Goal: Task Accomplishment & Management: Manage account settings

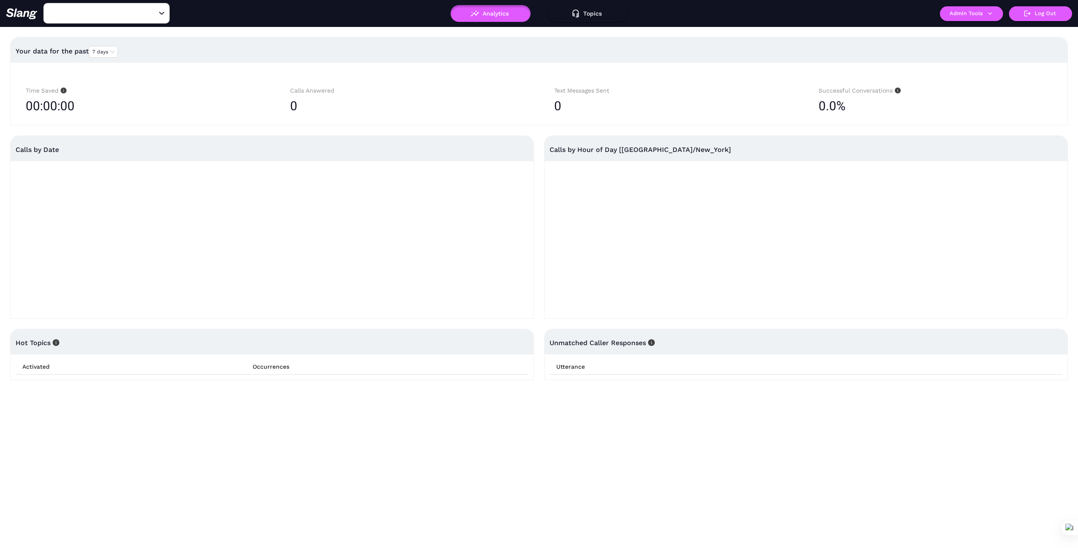
type input "1776"
drag, startPoint x: 153, startPoint y: 12, endPoint x: 112, endPoint y: 16, distance: 41.8
click at [151, 13] on icon "Clear" at bounding box center [151, 13] width 8 height 8
click at [88, 12] on input "text" at bounding box center [93, 13] width 93 height 13
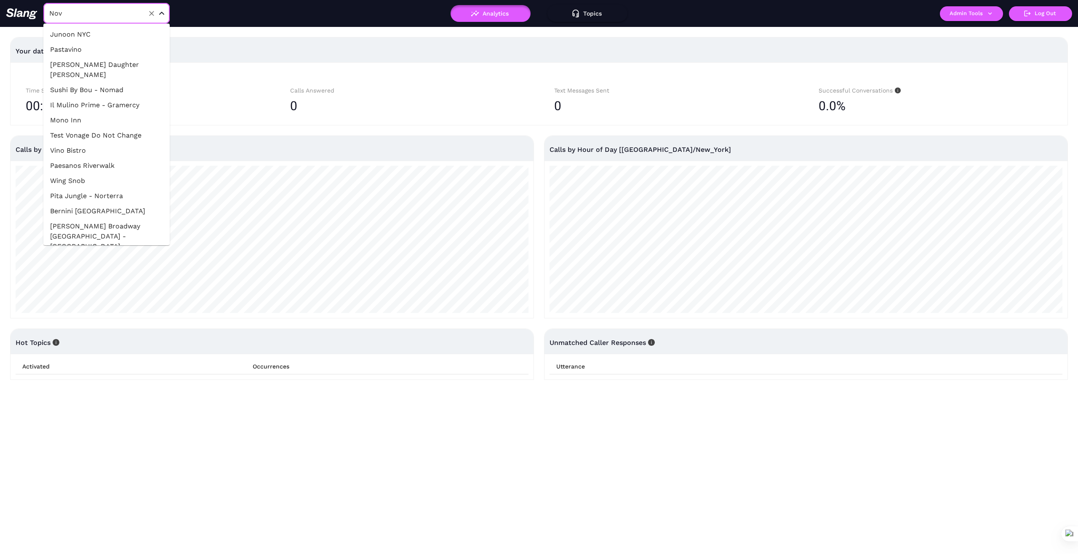
type input "Nova"
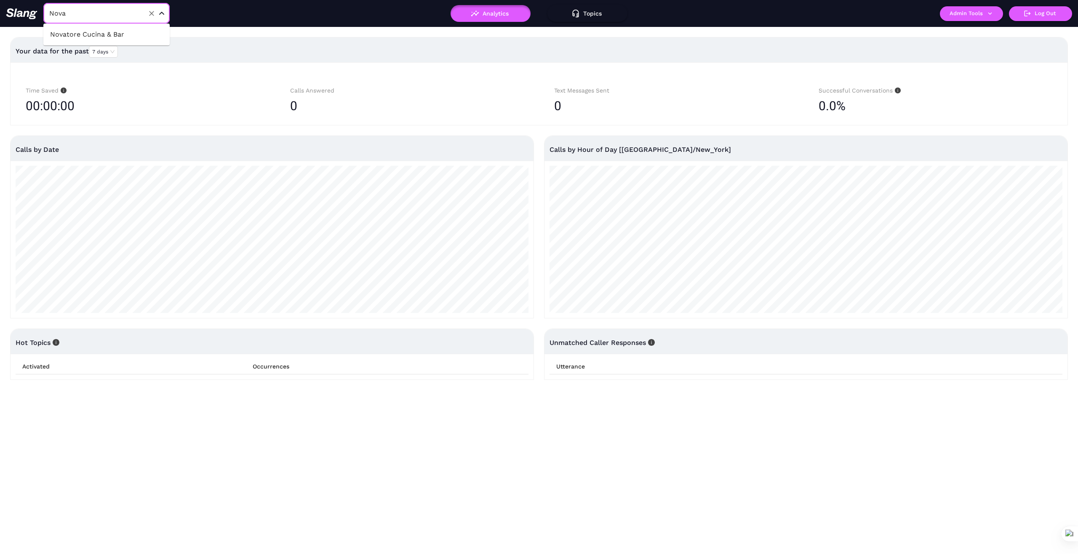
click at [115, 36] on li "Novatore Cucina & Bar" at bounding box center [106, 34] width 126 height 15
type input "Novatore Cucina & Bar"
click at [991, 15] on icon "button" at bounding box center [990, 14] width 8 height 8
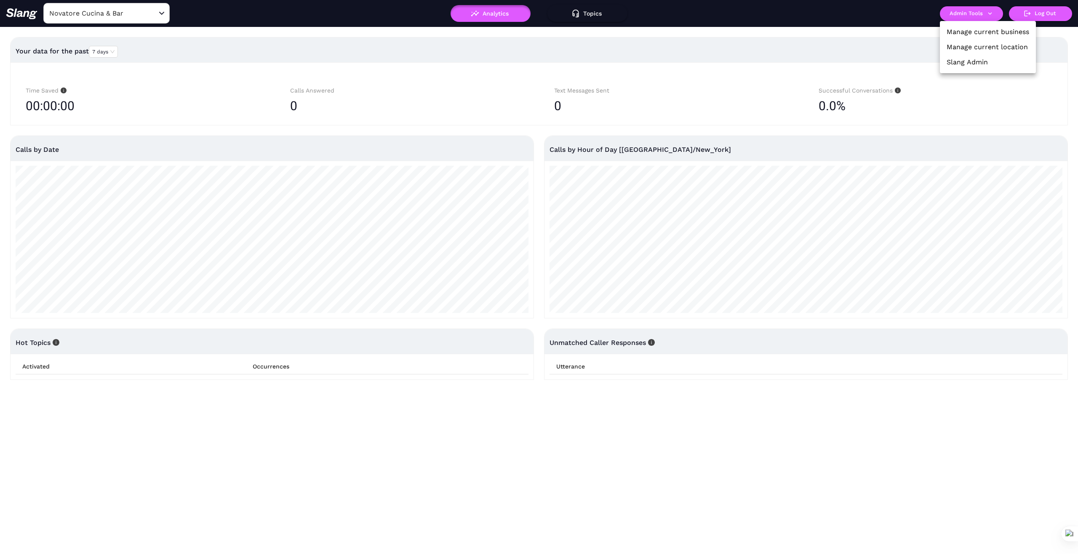
click at [994, 32] on link "Manage current business" at bounding box center [987, 32] width 83 height 10
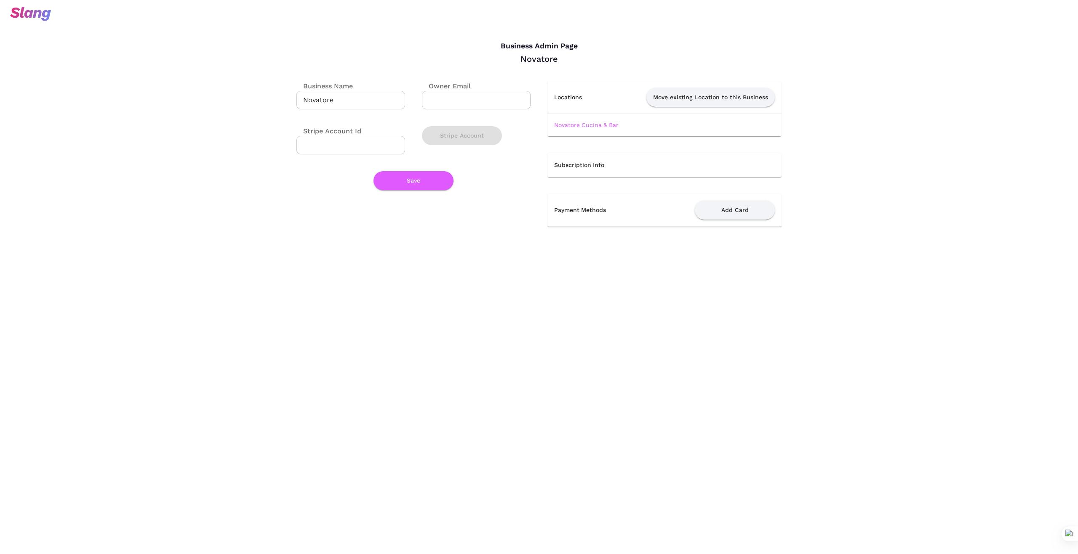
click at [593, 125] on link "Novatore Cucina & Bar" at bounding box center [586, 125] width 64 height 7
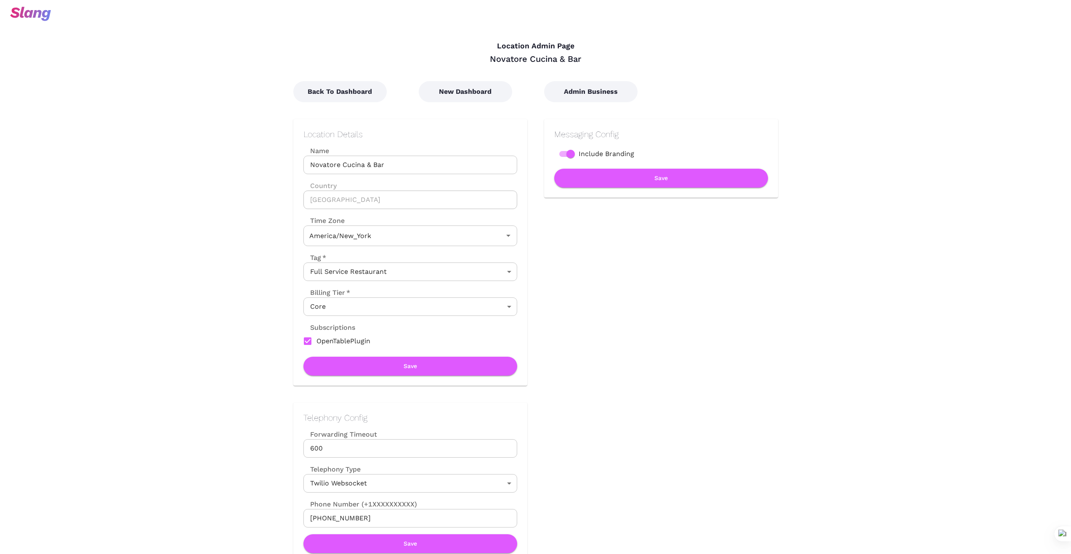
type input "Eastern Time"
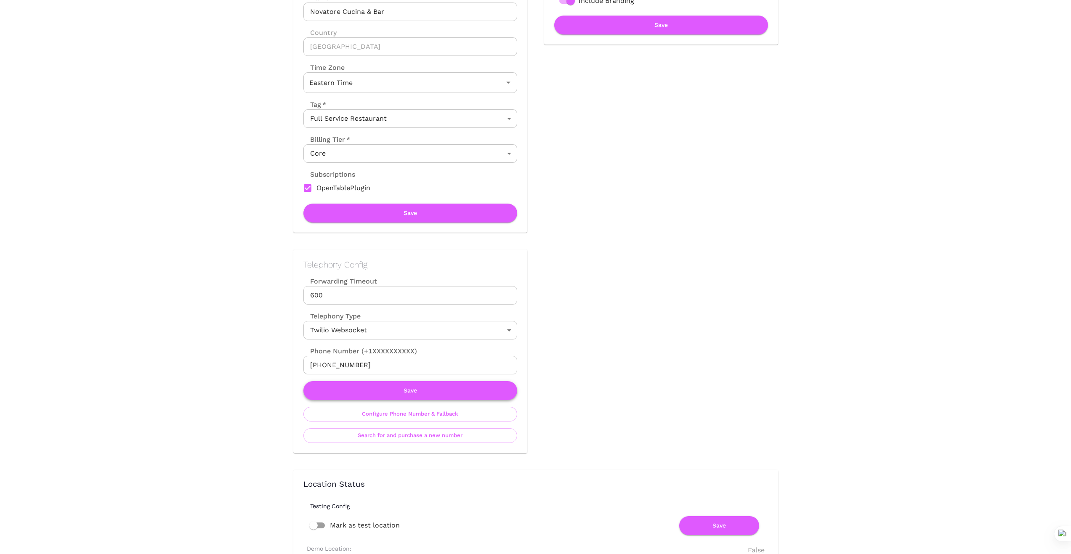
scroll to position [168, 0]
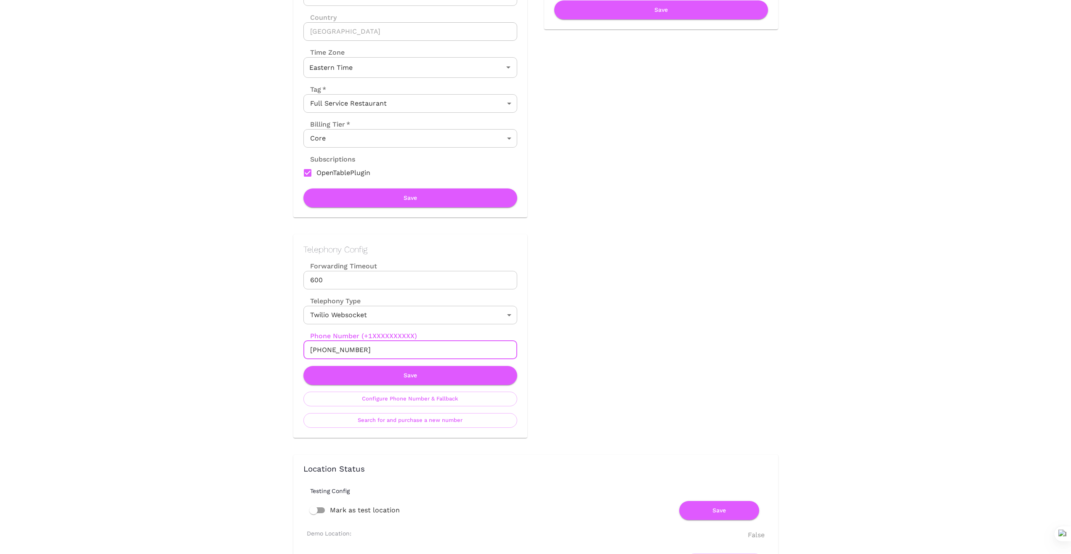
drag, startPoint x: 369, startPoint y: 354, endPoint x: 270, endPoint y: 353, distance: 98.5
drag, startPoint x: 192, startPoint y: 342, endPoint x: 297, endPoint y: 359, distance: 106.6
drag, startPoint x: 366, startPoint y: 351, endPoint x: 277, endPoint y: 345, distance: 88.6
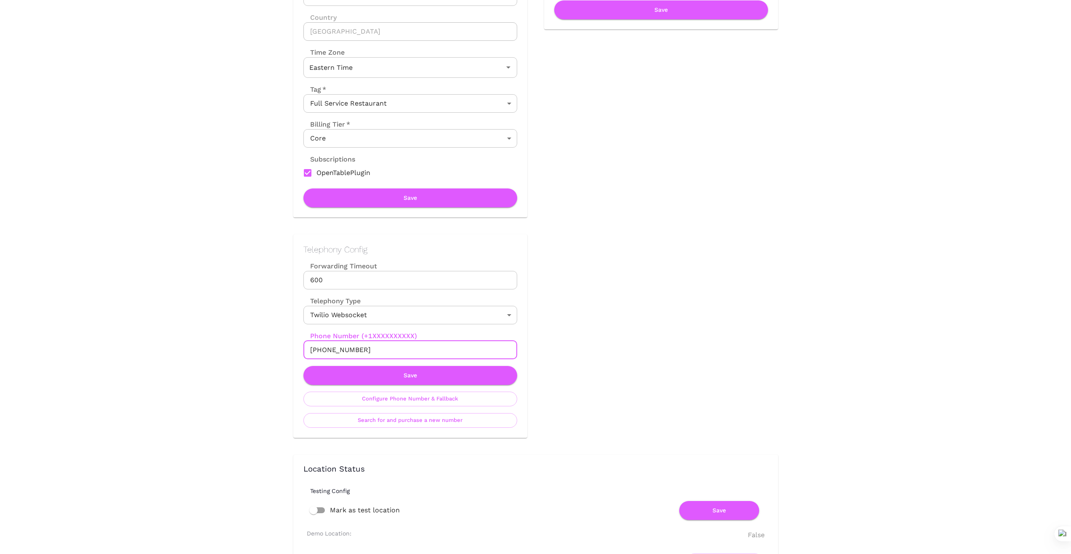
click at [277, 345] on div "Telephony Config Forwarding Timeout 600 Forwarding Timeout Telephony Type Twili…" at bounding box center [402, 328] width 251 height 221
click at [414, 377] on button "Save" at bounding box center [410, 375] width 214 height 19
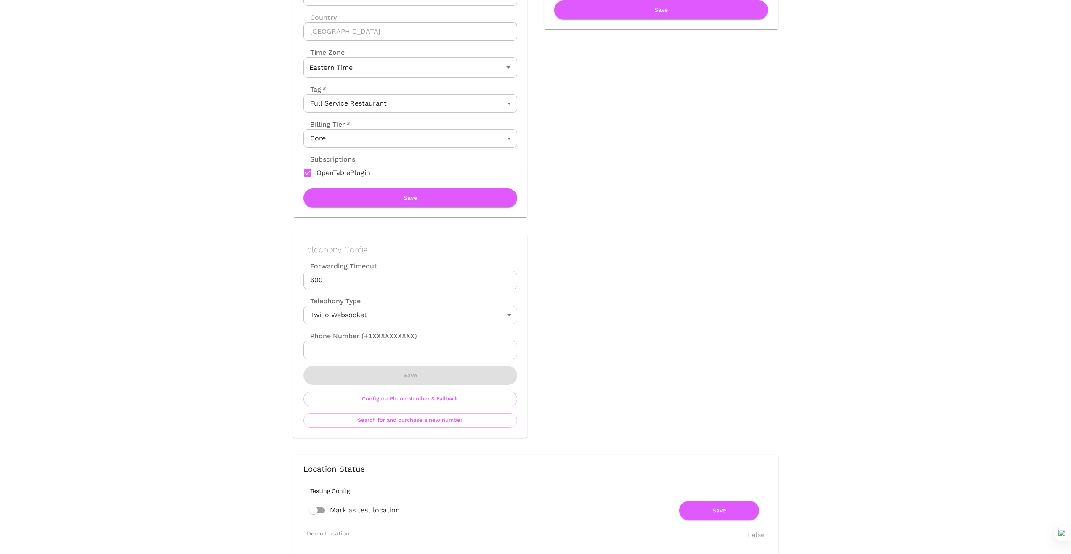
scroll to position [0, 0]
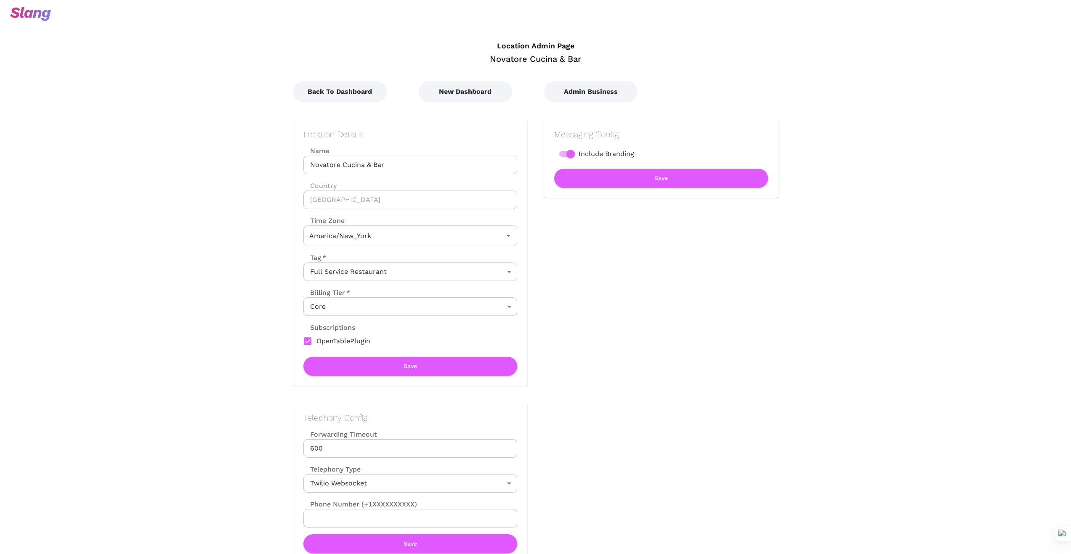
type input "Eastern Time"
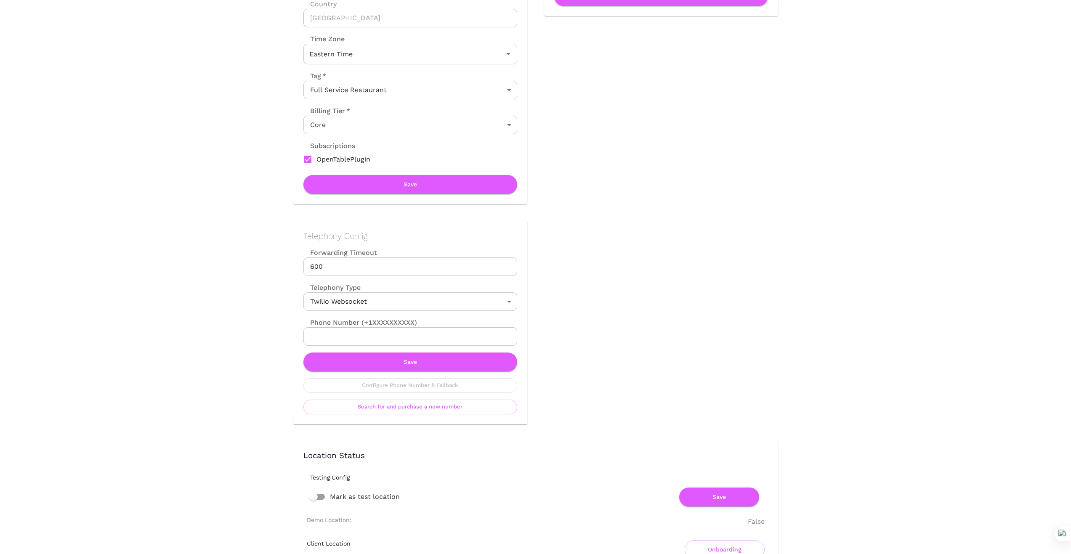
scroll to position [182, 0]
click at [412, 361] on button "Save" at bounding box center [410, 361] width 214 height 19
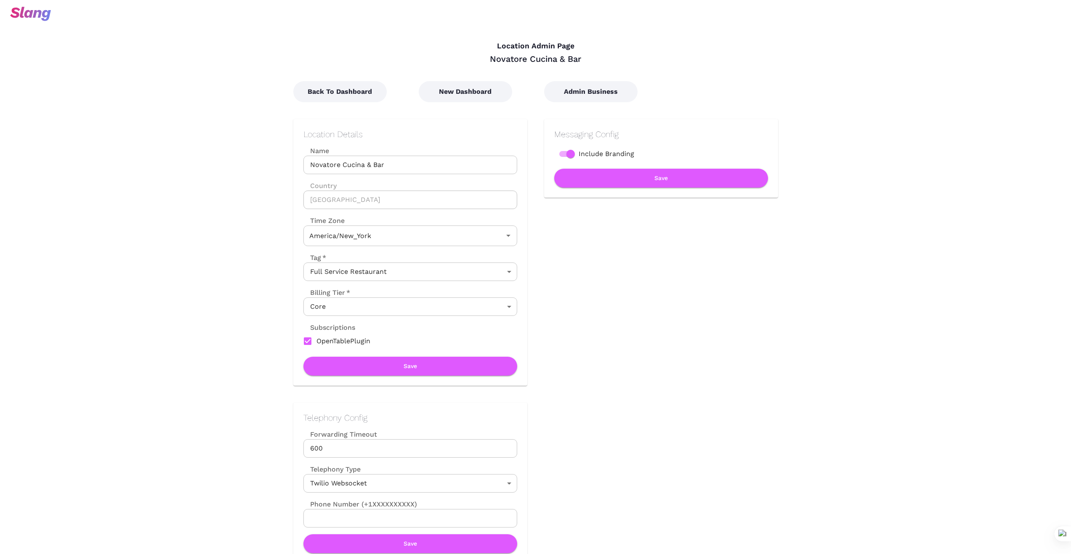
type input "Eastern Time"
click at [469, 88] on button "New Dashboard" at bounding box center [465, 91] width 93 height 21
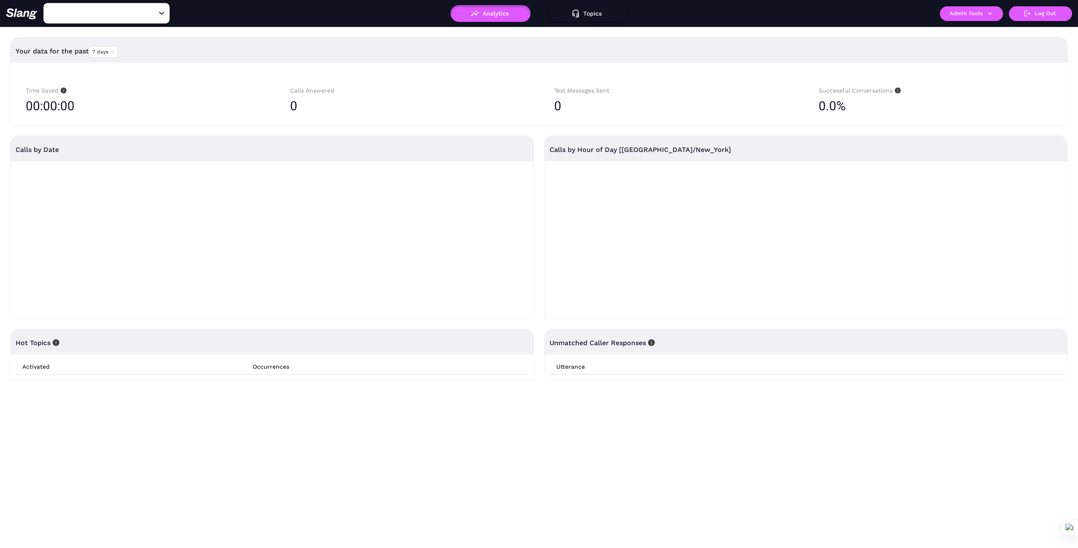
type input "1776"
click at [88, 13] on input "1776" at bounding box center [93, 13] width 93 height 13
type input "Novato"
click at [134, 37] on li "Novatore Cucina & Bar" at bounding box center [106, 34] width 126 height 15
type input "Novatore Cucina & Bar"
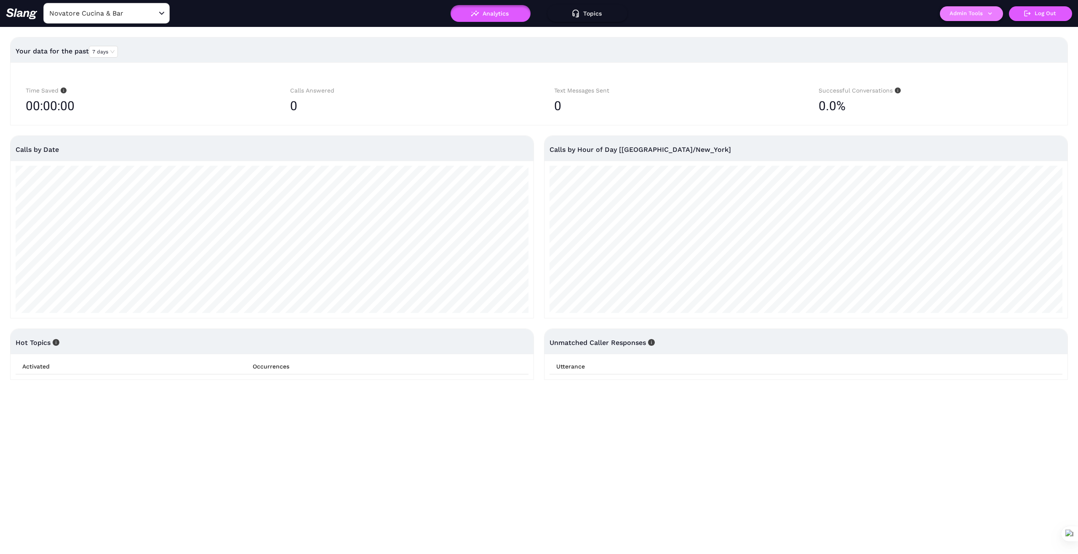
click at [989, 15] on icon "button" at bounding box center [990, 14] width 8 height 8
click at [984, 33] on link "Manage current business" at bounding box center [987, 32] width 83 height 10
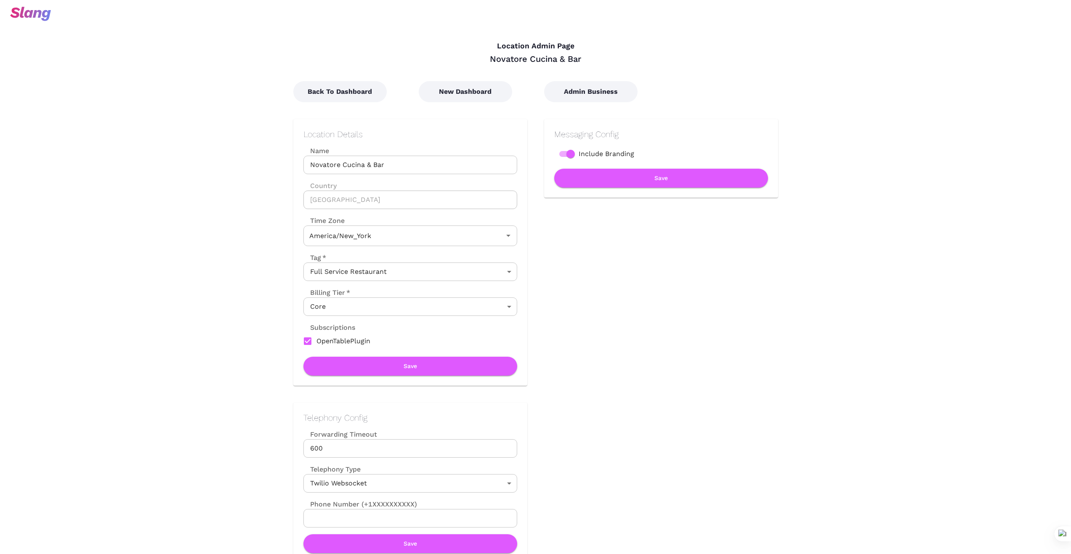
type input "Eastern Time"
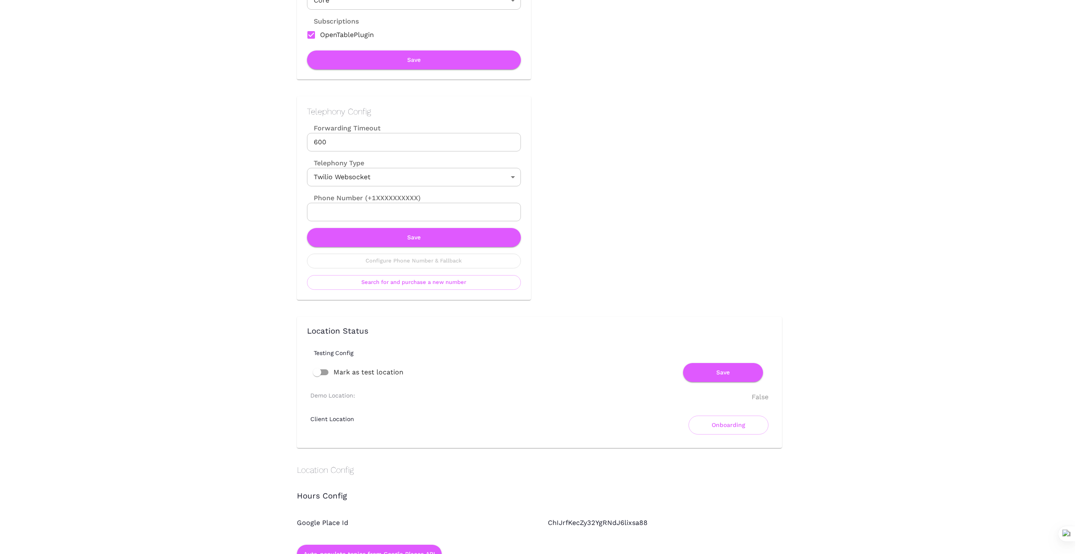
scroll to position [309, 0]
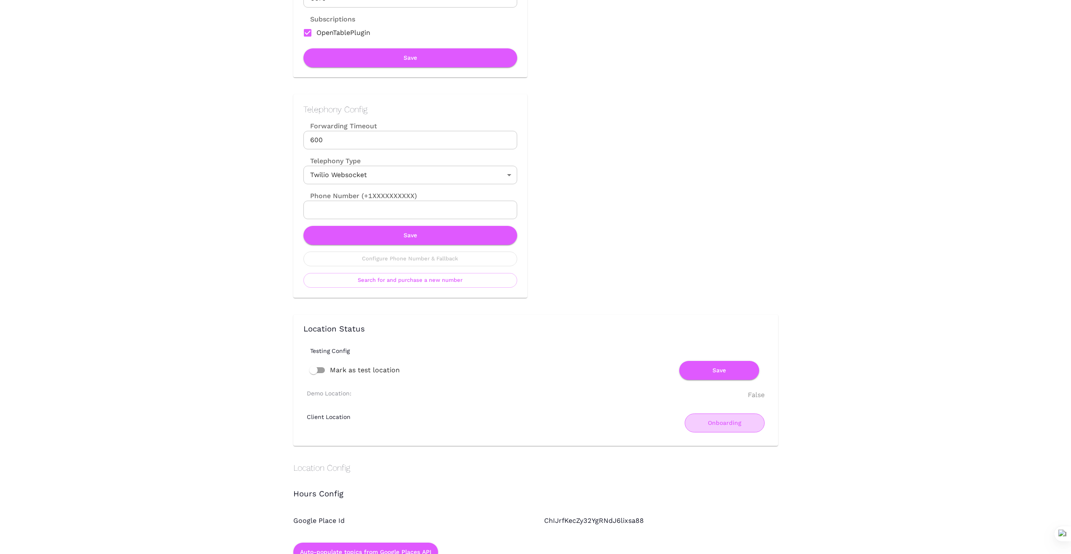
click at [728, 425] on button "Onboarding" at bounding box center [725, 423] width 80 height 19
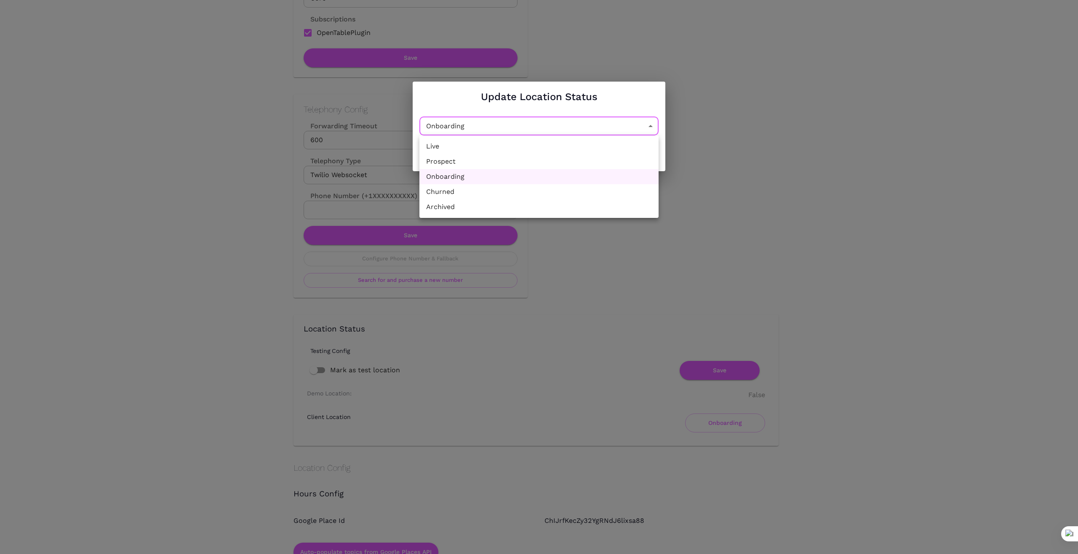
drag, startPoint x: 650, startPoint y: 130, endPoint x: 630, endPoint y: 132, distance: 19.9
click at [584, 199] on li "Churned" at bounding box center [538, 191] width 239 height 15
type input "Churned"
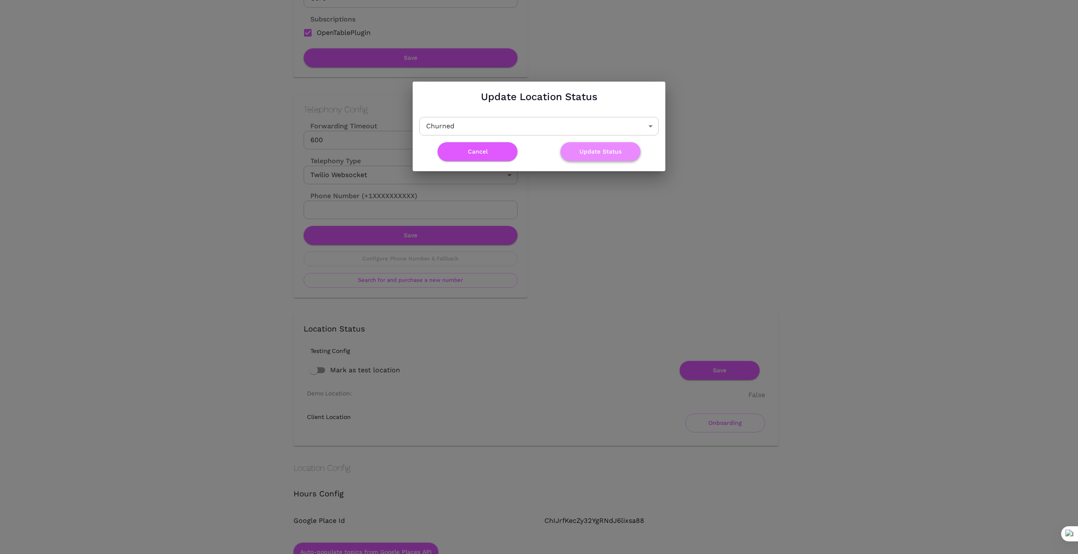
drag, startPoint x: 606, startPoint y: 149, endPoint x: 605, endPoint y: 154, distance: 5.1
click at [605, 151] on button "Update Status" at bounding box center [600, 151] width 80 height 19
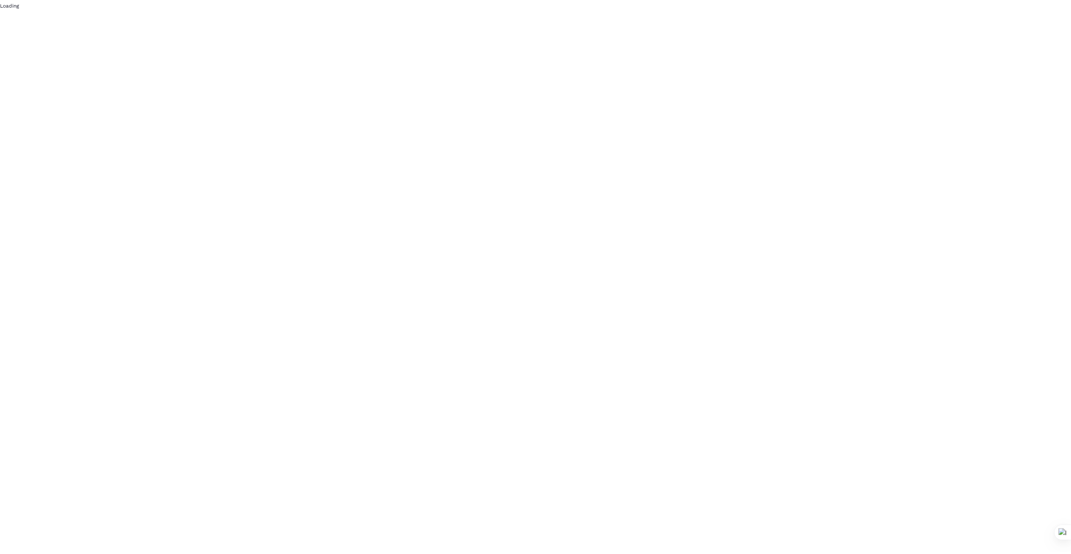
scroll to position [0, 0]
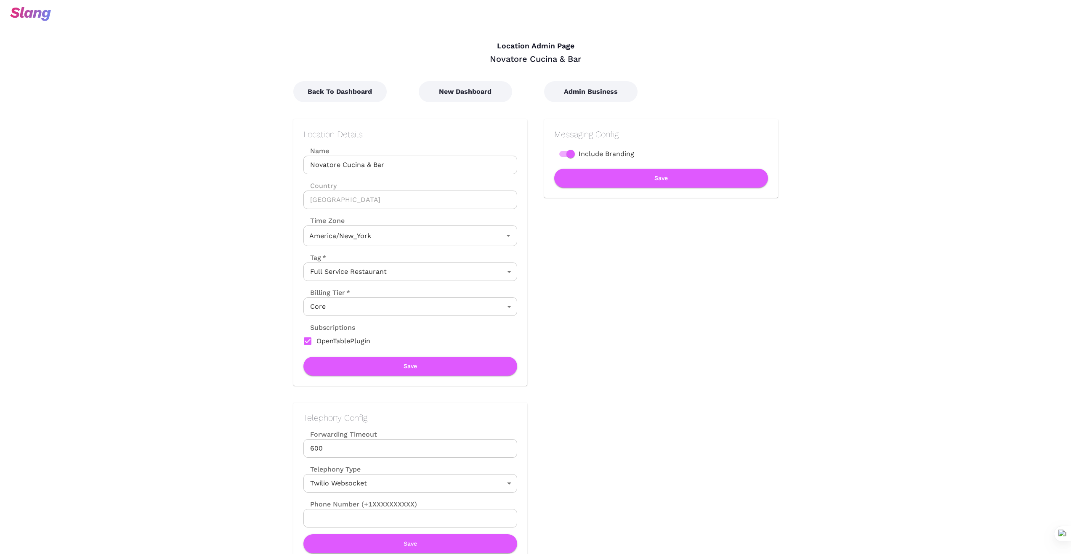
type input "Eastern Time"
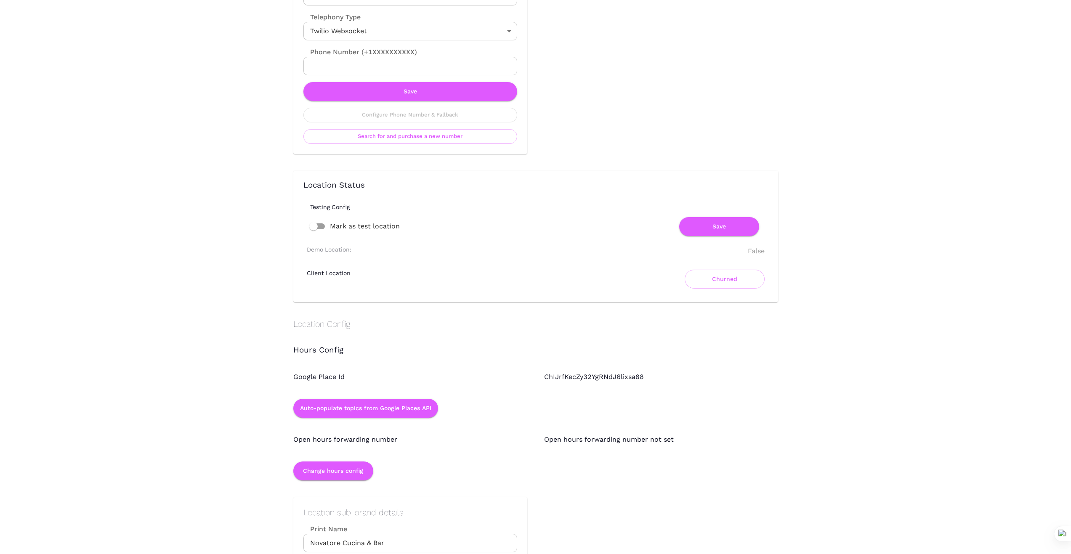
scroll to position [463, 0]
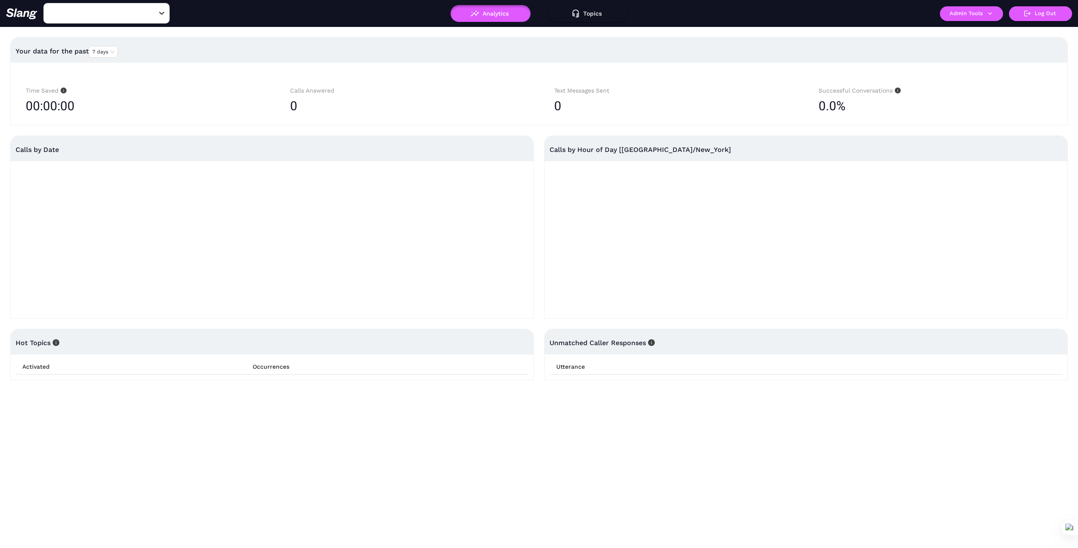
type input "1776"
click at [152, 16] on icon "Clear" at bounding box center [151, 13] width 8 height 8
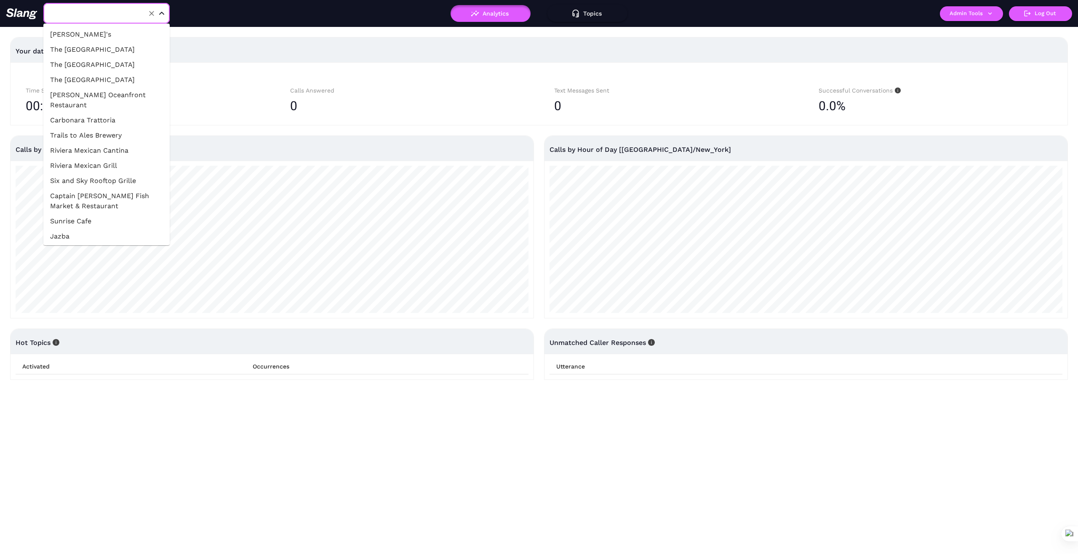
click at [130, 9] on input "text" at bounding box center [93, 13] width 93 height 13
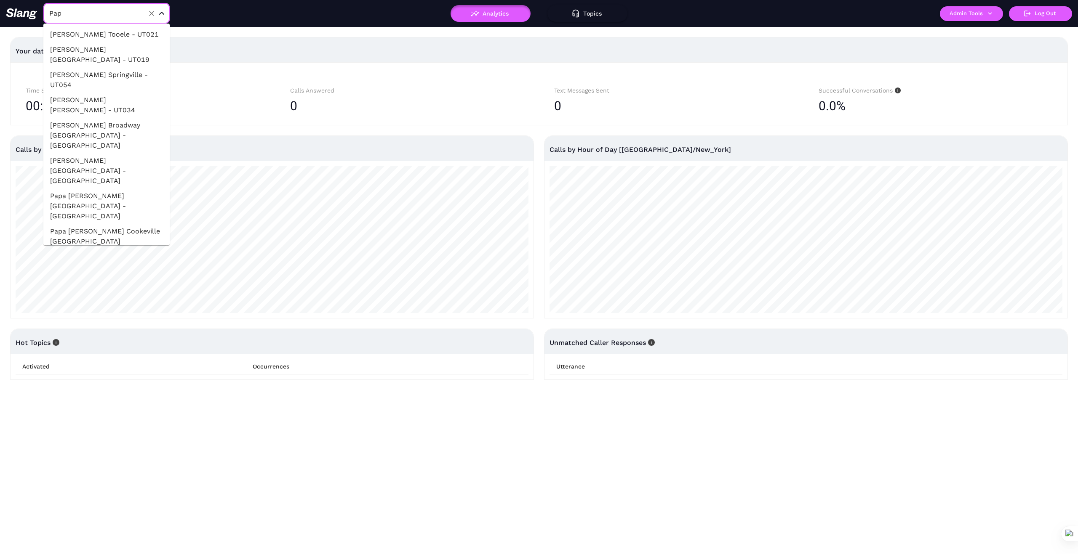
type input "Papi"
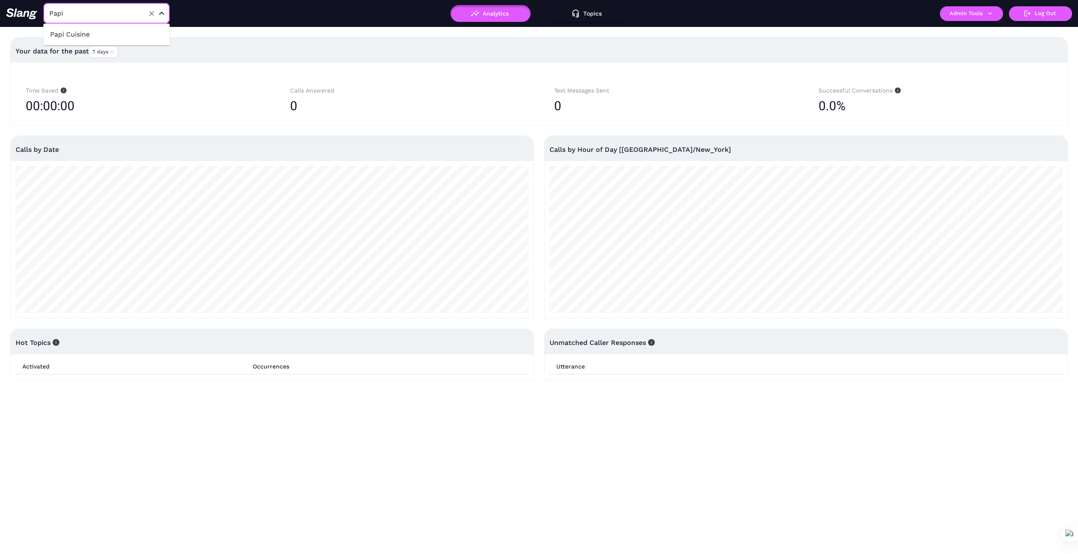
click at [114, 32] on li "Papi Cuisine" at bounding box center [106, 34] width 126 height 15
type input "Papi Cuisine"
click at [994, 11] on button "Admin Tools" at bounding box center [971, 13] width 63 height 15
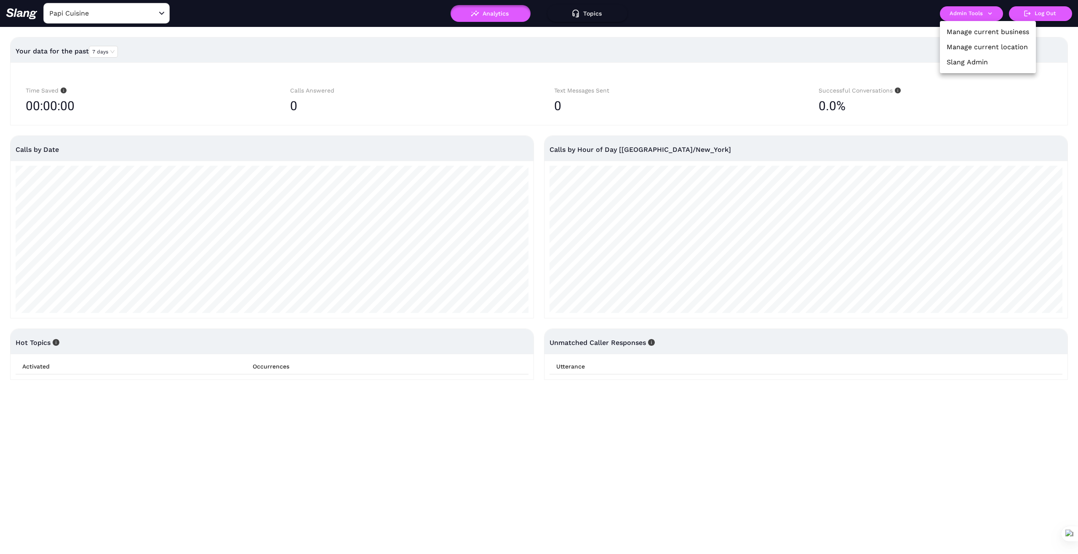
click at [998, 30] on link "Manage current business" at bounding box center [987, 32] width 83 height 10
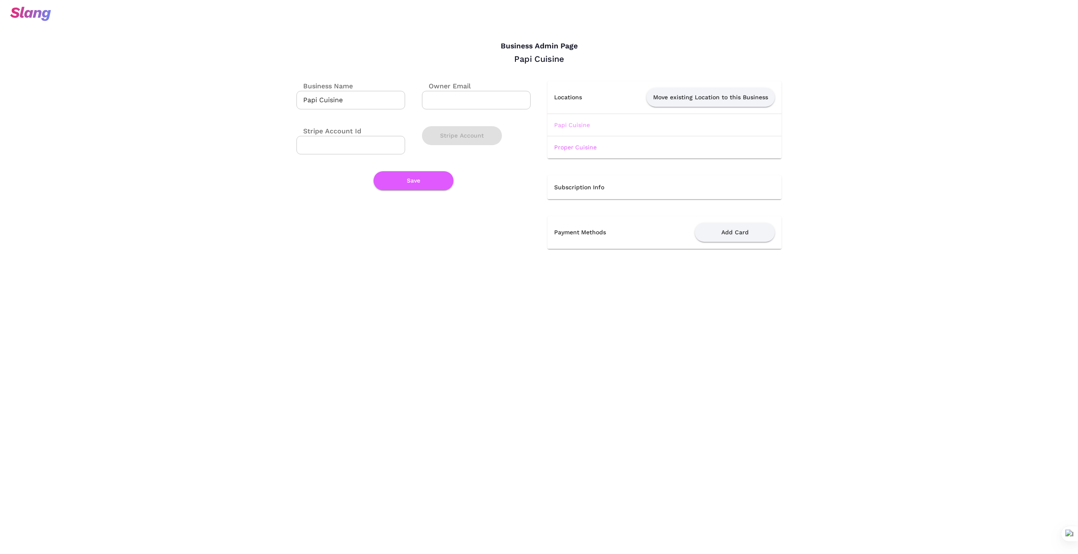
click at [574, 122] on link "Papi Cuisine" at bounding box center [572, 125] width 36 height 7
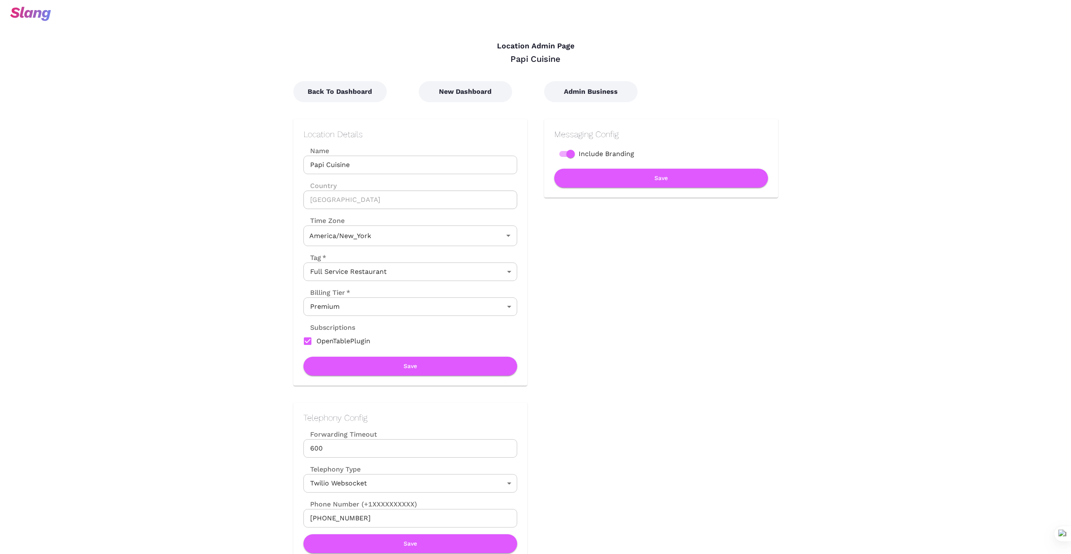
type input "Eastern Time"
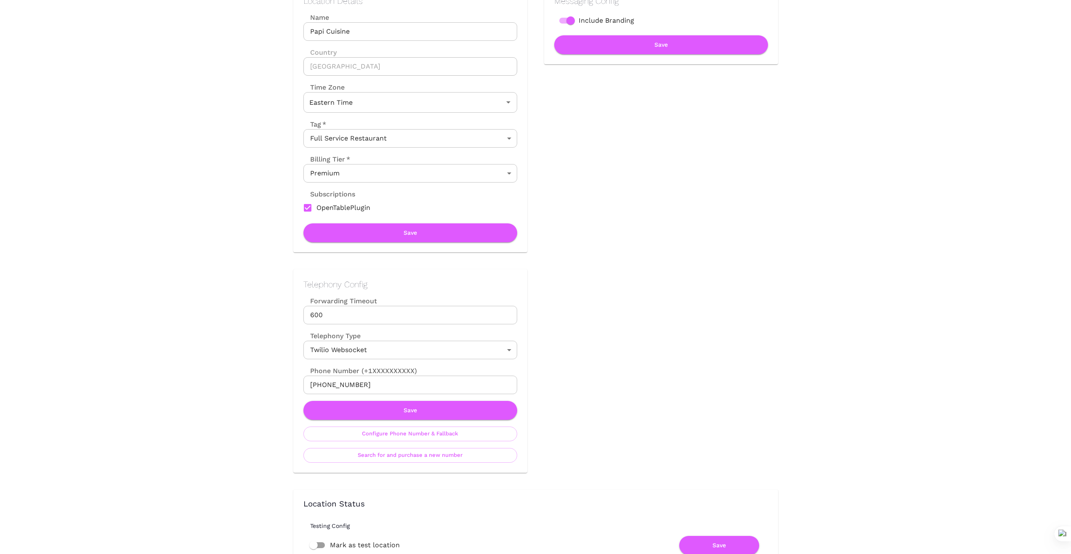
scroll to position [154, 0]
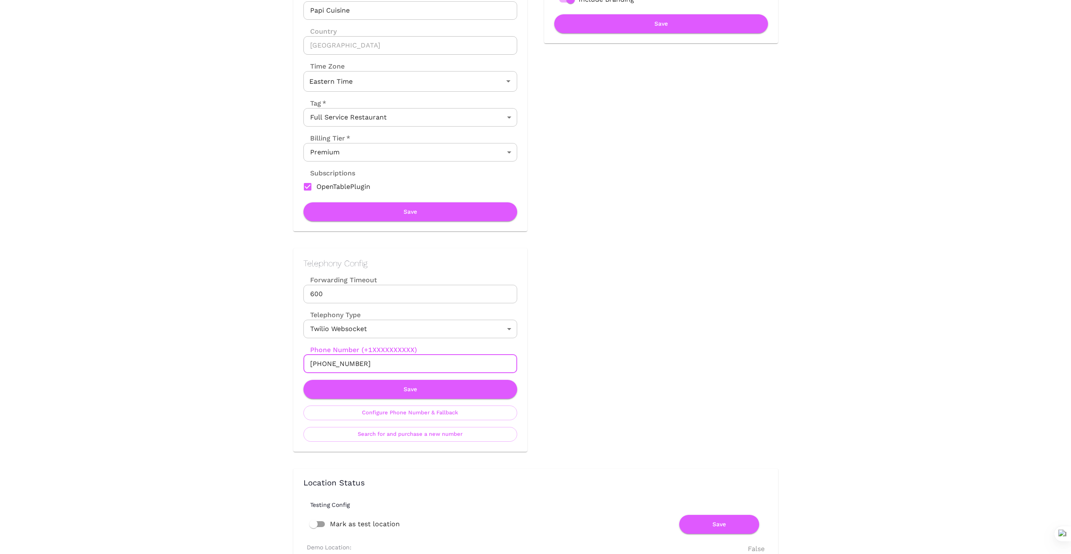
drag, startPoint x: 376, startPoint y: 363, endPoint x: 170, endPoint y: 306, distance: 213.5
drag, startPoint x: 190, startPoint y: 349, endPoint x: 199, endPoint y: 350, distance: 8.9
drag, startPoint x: 365, startPoint y: 364, endPoint x: 279, endPoint y: 362, distance: 85.9
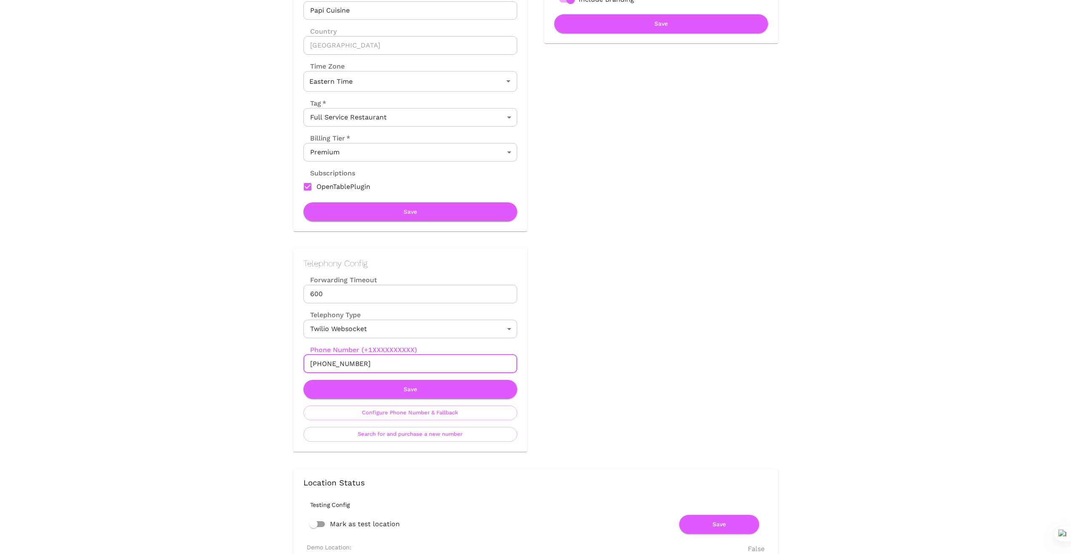
click at [279, 362] on div "Telephony Config Forwarding Timeout 600 Forwarding Timeout Telephony Type Twili…" at bounding box center [402, 342] width 251 height 221
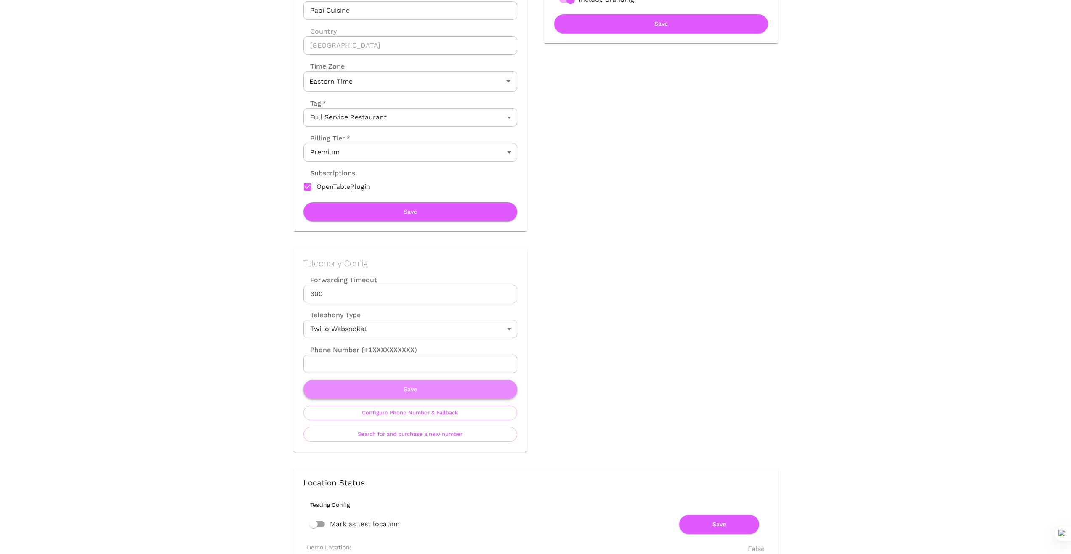
click at [418, 387] on button "Save" at bounding box center [410, 389] width 214 height 19
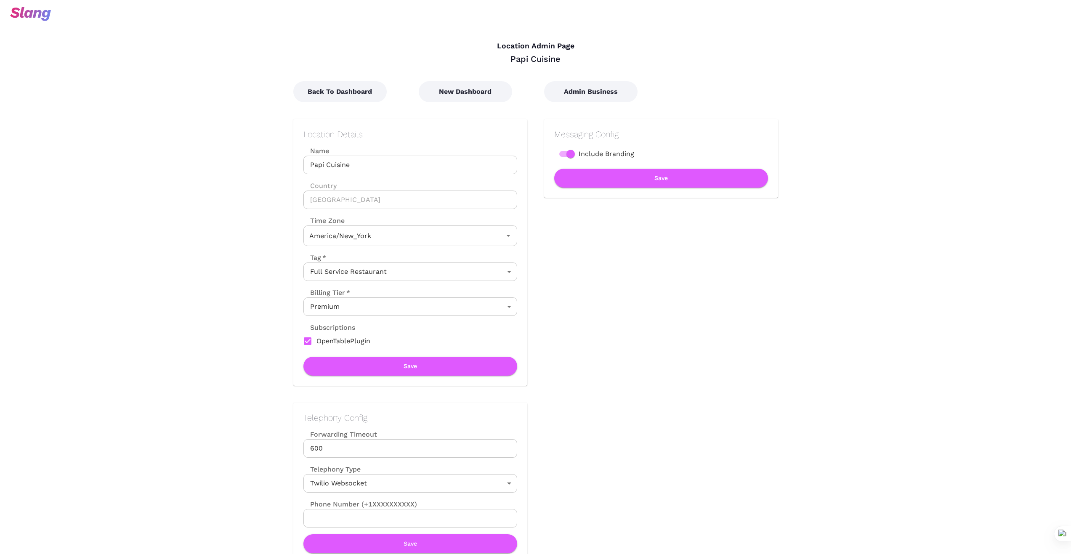
type input "Eastern Time"
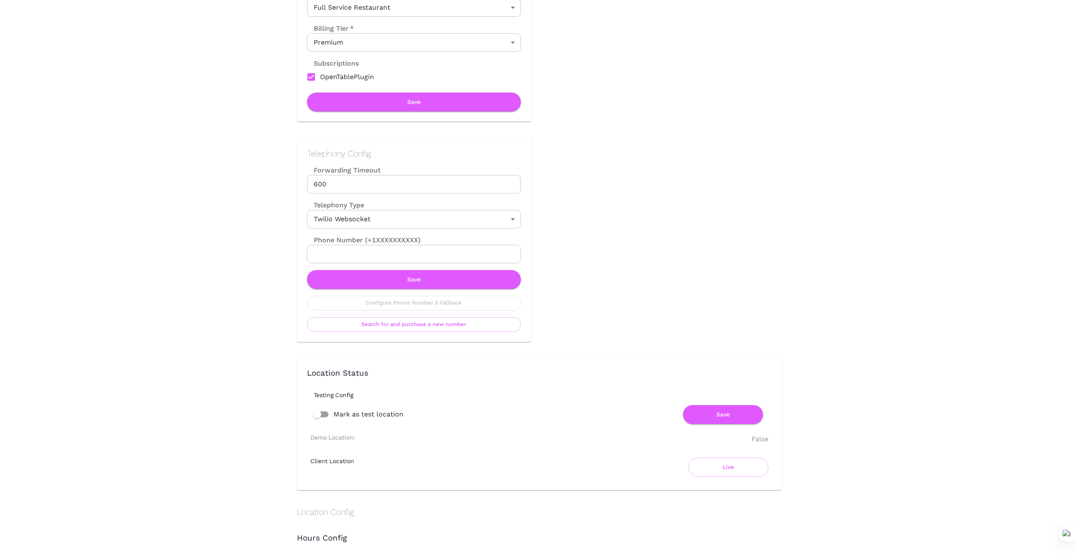
scroll to position [266, 0]
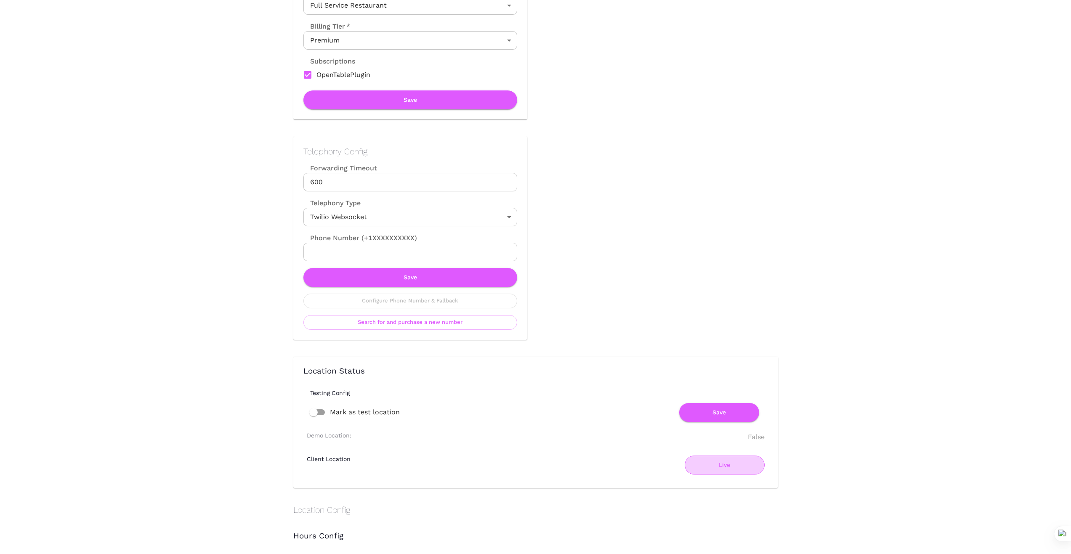
click at [724, 469] on button "Live" at bounding box center [725, 465] width 80 height 19
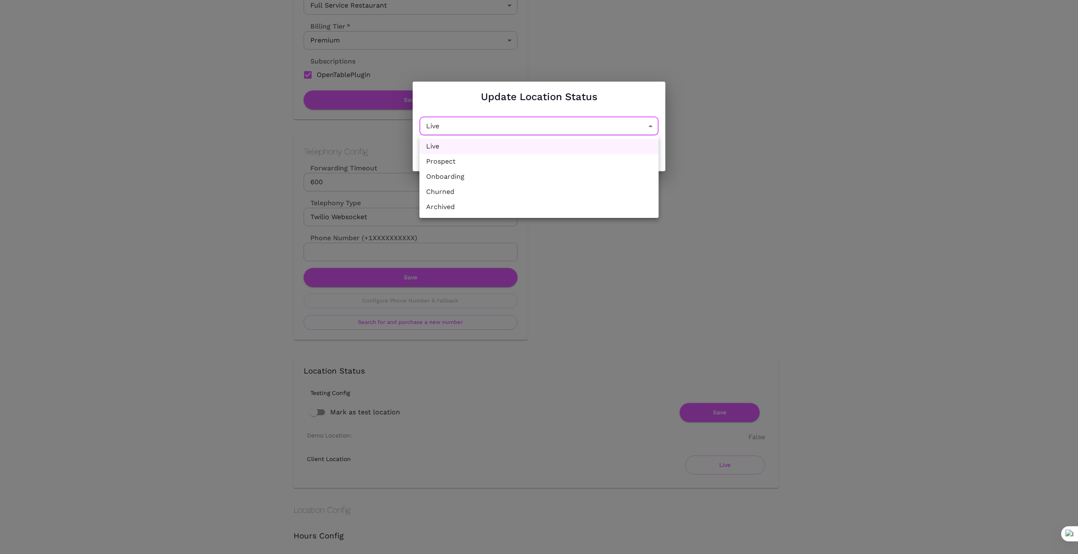
click at [650, 126] on body "Location Admin Page Papi Cuisine Back To Dashboard New Dashboard Admin Business…" at bounding box center [539, 11] width 1078 height 554
click at [537, 189] on li "Churned" at bounding box center [538, 191] width 239 height 15
type input "Churned"
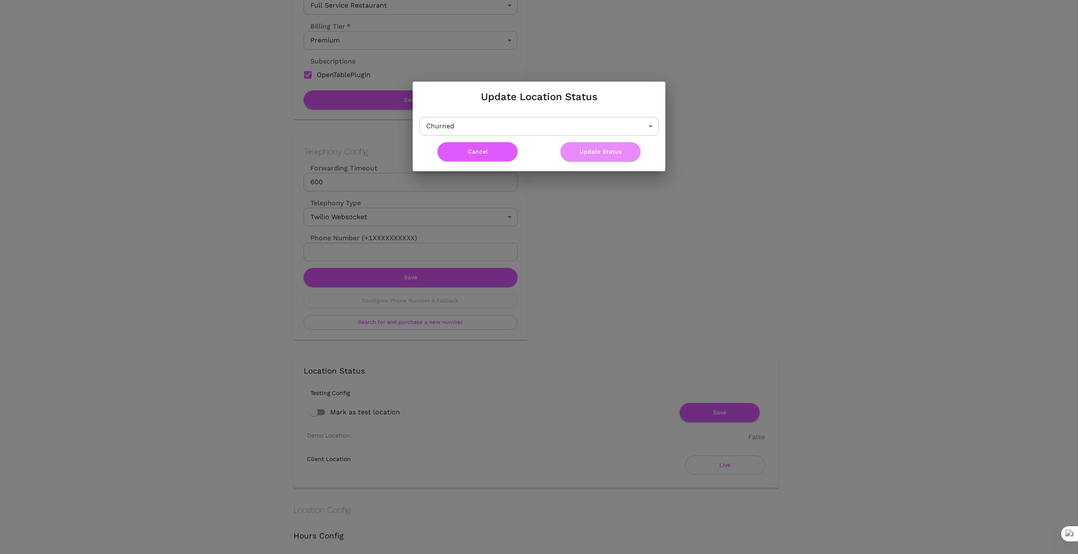
drag, startPoint x: 610, startPoint y: 151, endPoint x: 606, endPoint y: 181, distance: 30.2
click at [610, 152] on button "Update Status" at bounding box center [600, 151] width 80 height 19
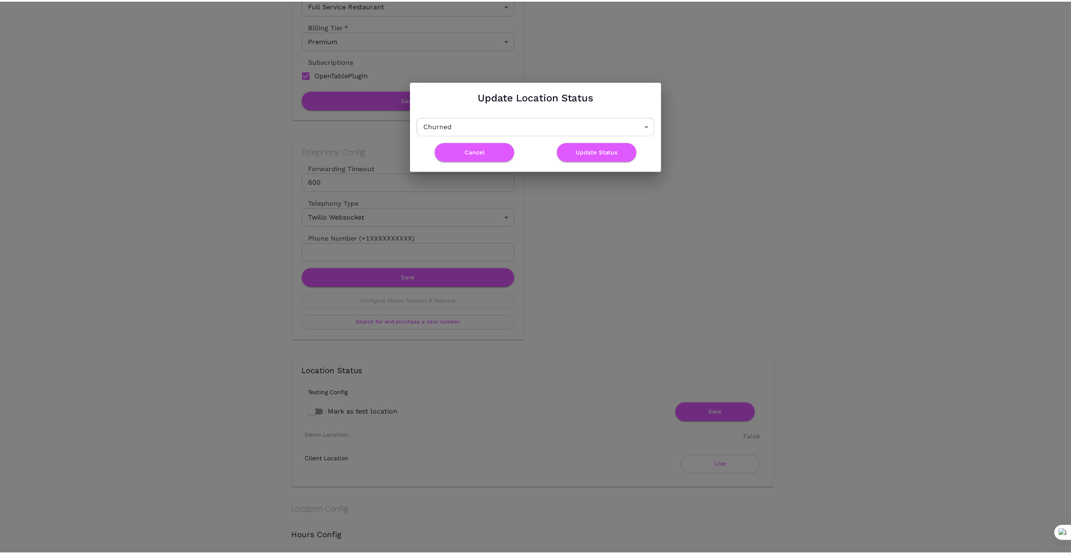
scroll to position [0, 0]
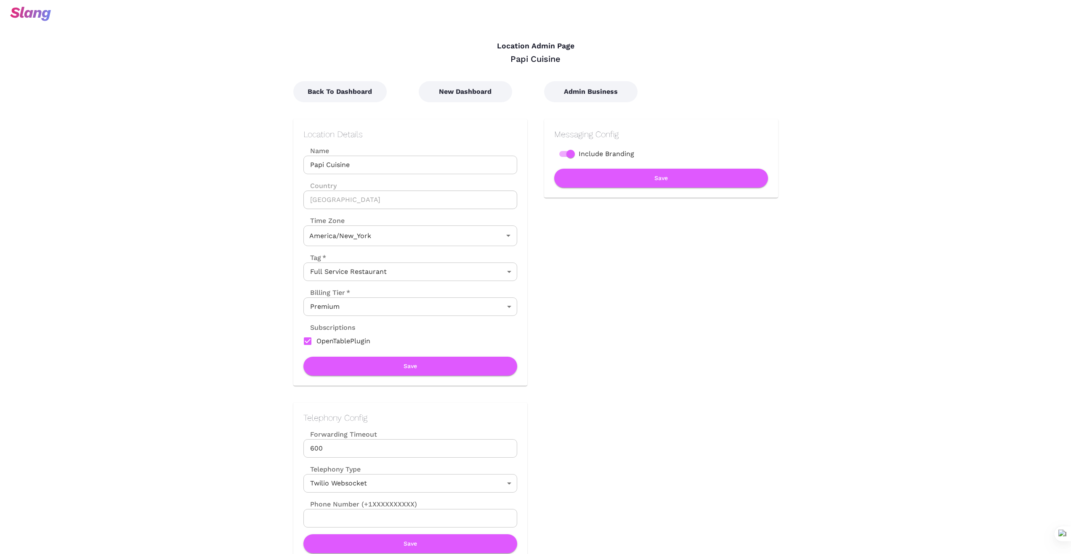
type input "Eastern Time"
drag, startPoint x: 342, startPoint y: 94, endPoint x: 337, endPoint y: 97, distance: 5.8
click at [341, 95] on button "Back To Dashboard" at bounding box center [339, 91] width 93 height 21
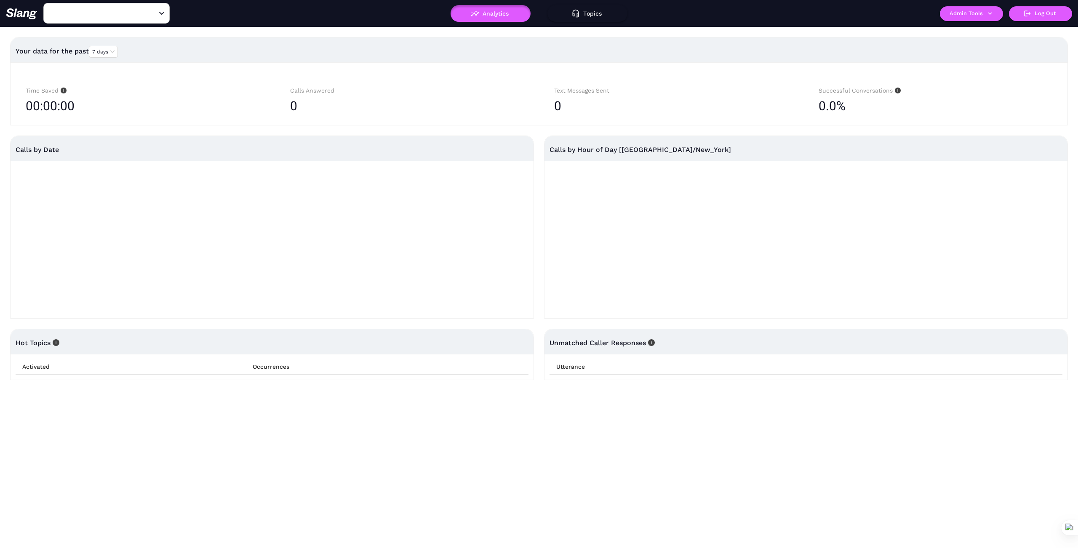
type input "Papi Cuisine"
click at [988, 13] on icon "button" at bounding box center [990, 14] width 8 height 8
click at [986, 31] on link "Manage current business" at bounding box center [987, 32] width 83 height 10
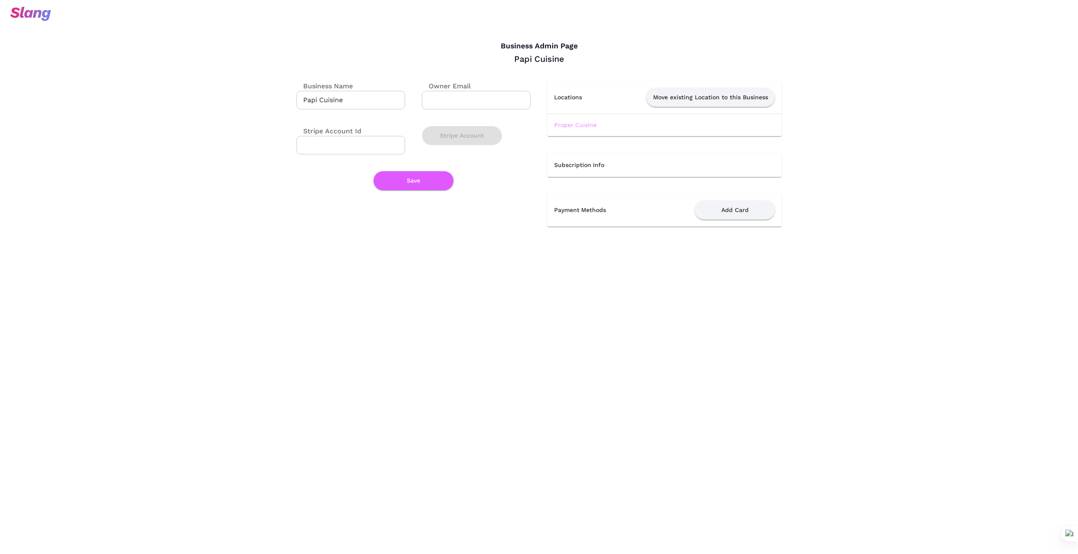
click at [582, 122] on link "Proper Cuisine" at bounding box center [575, 125] width 43 height 7
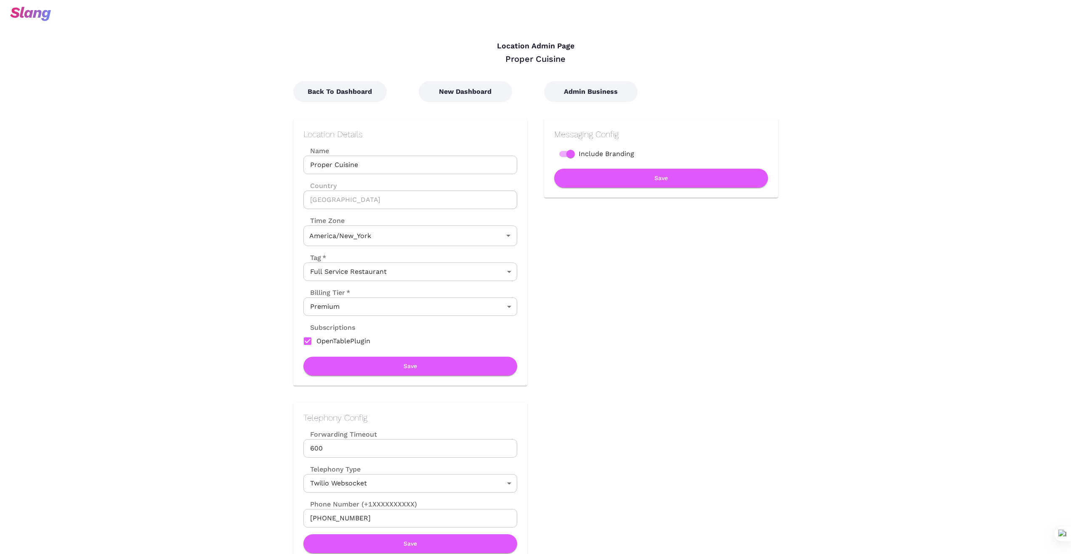
type input "Eastern Time"
click at [455, 97] on button "New Dashboard" at bounding box center [465, 91] width 93 height 21
type input "Eastern Time"
